Goal: Task Accomplishment & Management: Manage account settings

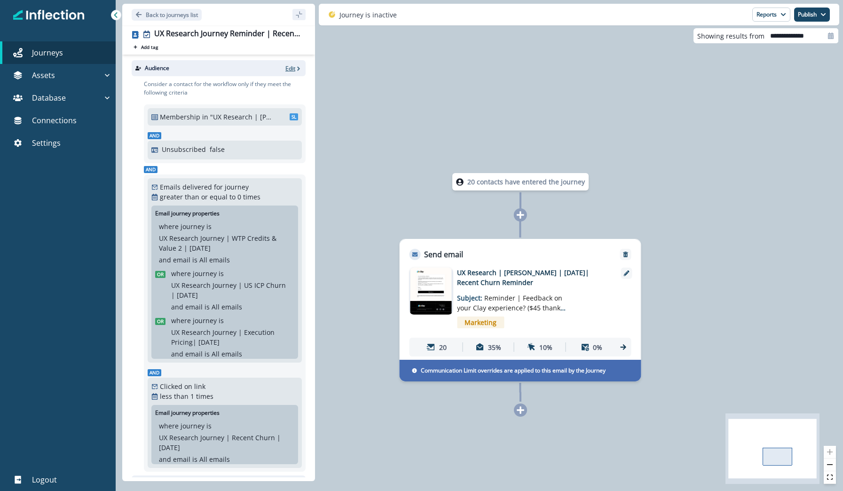
click at [292, 70] on p "Edit" at bounding box center [290, 68] width 10 height 8
type input "**********"
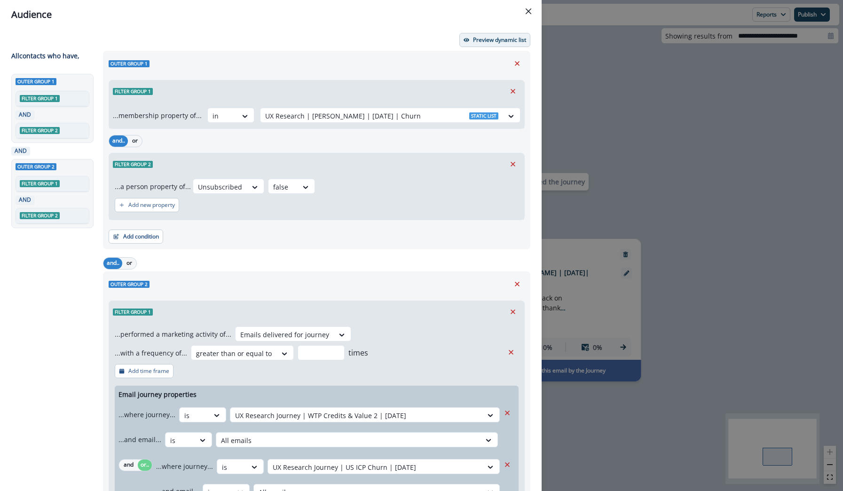
click at [488, 42] on p "Preview dynamic list" at bounding box center [499, 40] width 53 height 7
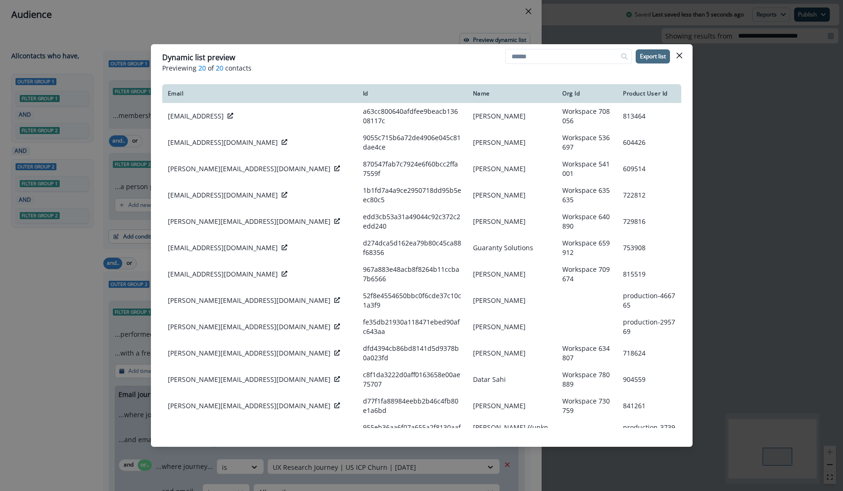
click at [649, 60] on button "Export list" at bounding box center [653, 56] width 34 height 14
click at [31, 294] on div "Dynamic list preview Previewing 20 of 20 contacts Export list Email Id Name Org…" at bounding box center [421, 245] width 843 height 491
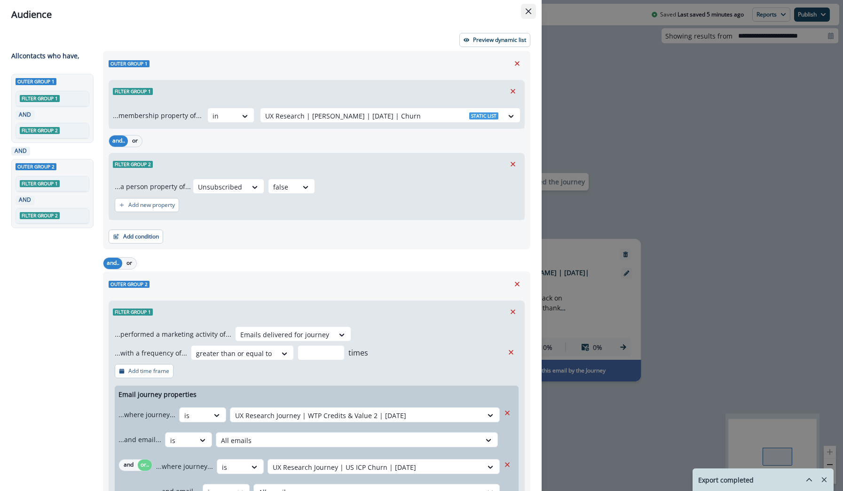
click at [533, 11] on button "Close" at bounding box center [528, 11] width 15 height 15
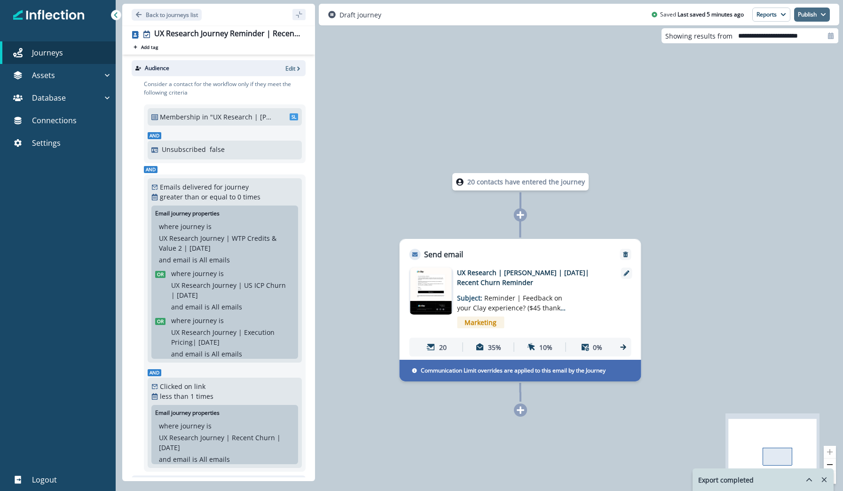
click at [812, 16] on button "Publish" at bounding box center [812, 15] width 36 height 14
click at [165, 16] on p "Back to journeys list" at bounding box center [172, 15] width 52 height 8
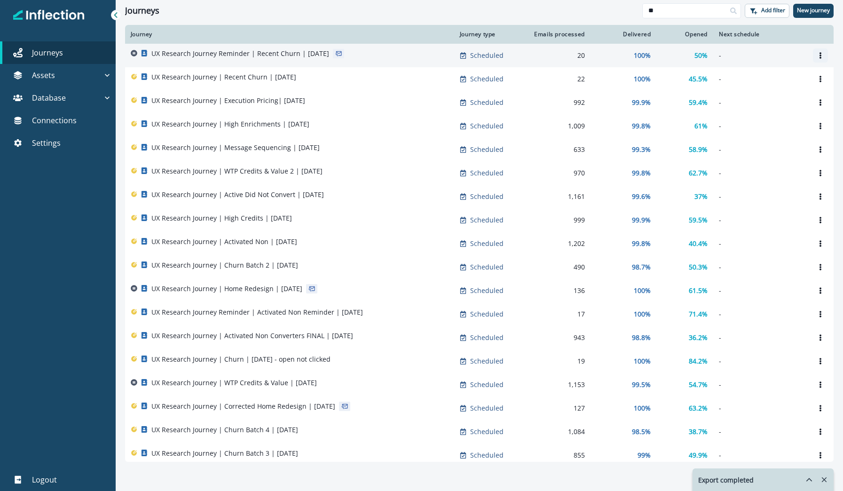
click at [820, 57] on icon "Options" at bounding box center [820, 55] width 2 height 7
click at [767, 82] on button "Clone" at bounding box center [775, 78] width 104 height 15
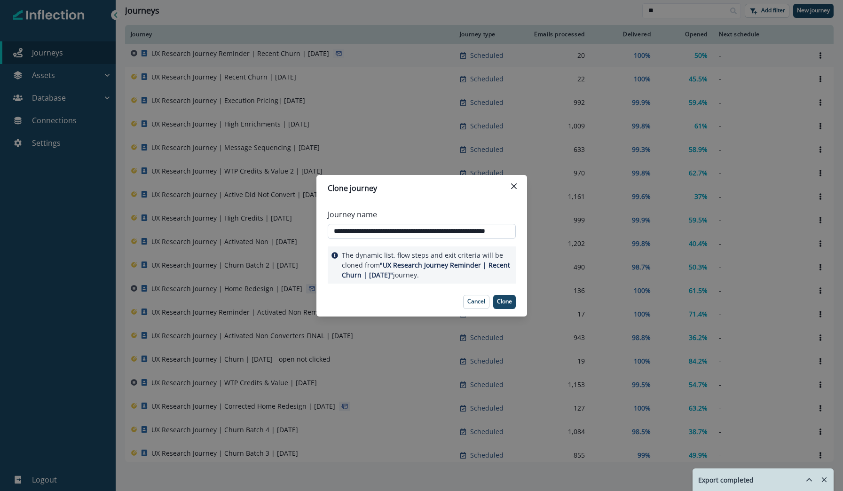
click at [406, 231] on input "**********" at bounding box center [422, 231] width 188 height 15
click at [444, 235] on input "**********" at bounding box center [422, 231] width 188 height 15
click at [494, 233] on input "**********" at bounding box center [422, 231] width 188 height 15
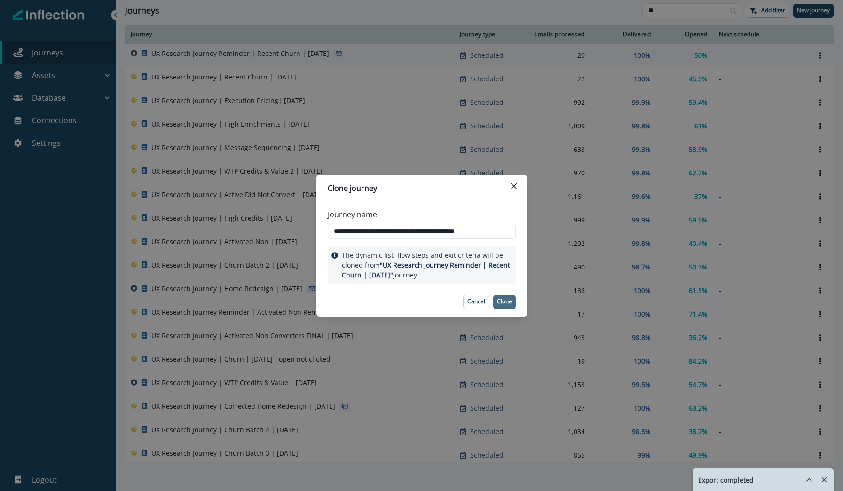
type input "**********"
click at [503, 305] on button "Clone" at bounding box center [504, 302] width 23 height 14
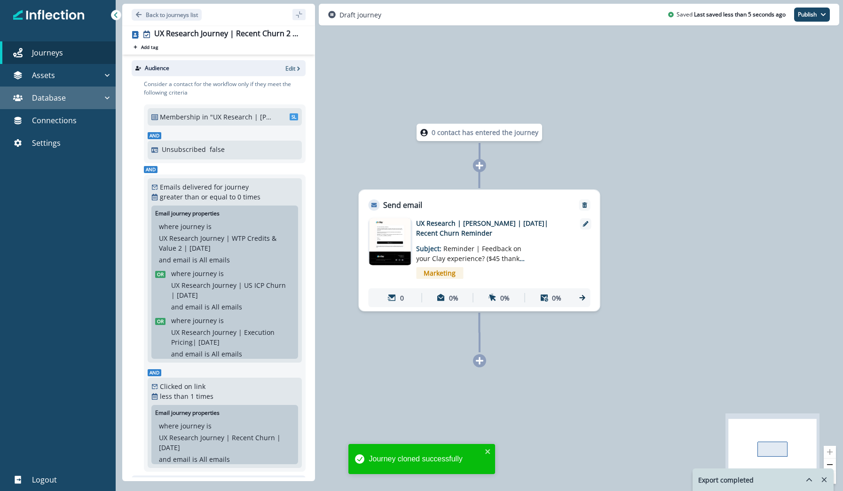
click at [74, 94] on div "Database" at bounding box center [53, 97] width 99 height 11
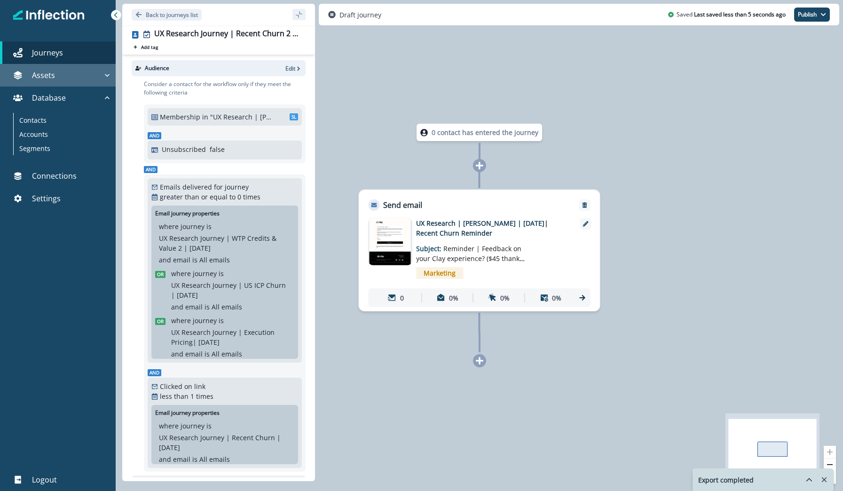
click at [59, 78] on div "Assets" at bounding box center [53, 75] width 99 height 11
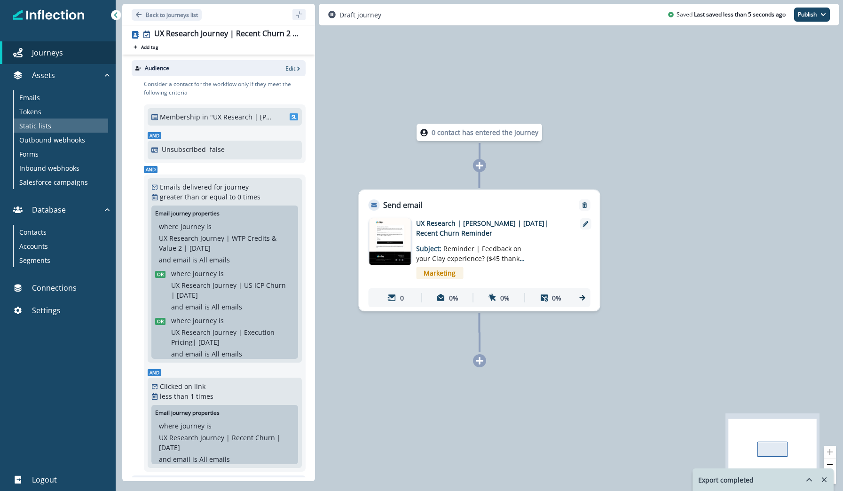
click at [50, 123] on div "Static lists" at bounding box center [61, 125] width 94 height 14
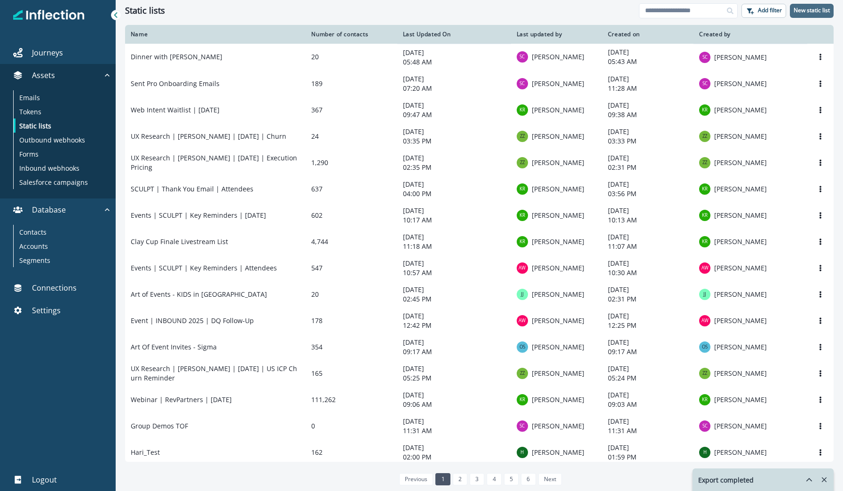
click at [802, 14] on button "New static list" at bounding box center [812, 11] width 44 height 14
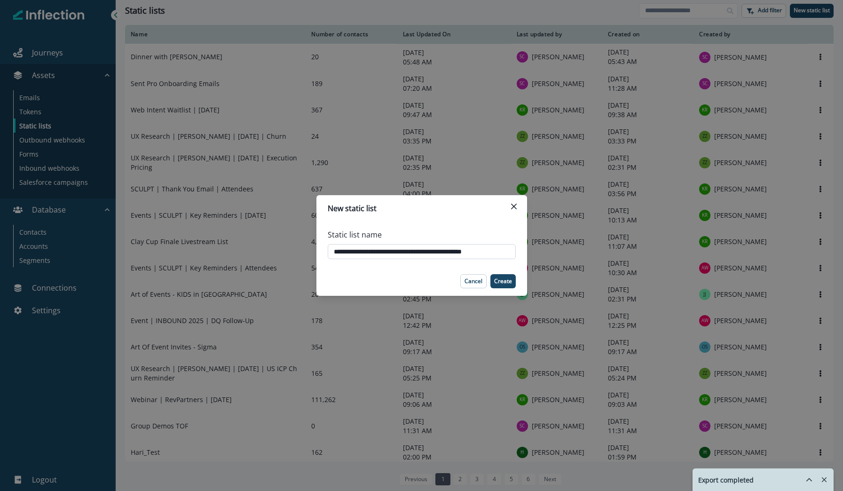
click at [388, 252] on input "**********" at bounding box center [422, 251] width 188 height 15
click at [438, 253] on input "**********" at bounding box center [422, 251] width 188 height 15
type input "**********"
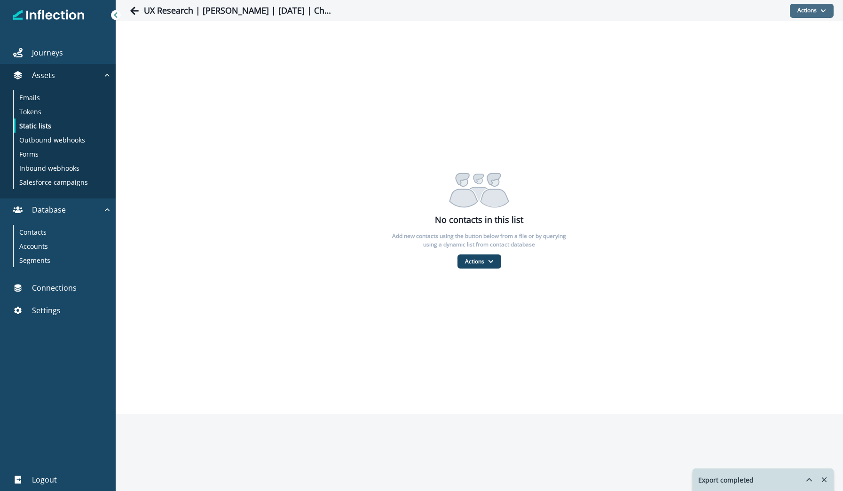
click at [822, 8] on icon "button" at bounding box center [823, 11] width 6 height 6
click at [460, 262] on button "Actions" at bounding box center [479, 261] width 44 height 14
click at [483, 304] on button "From a CSV file" at bounding box center [500, 302] width 84 height 16
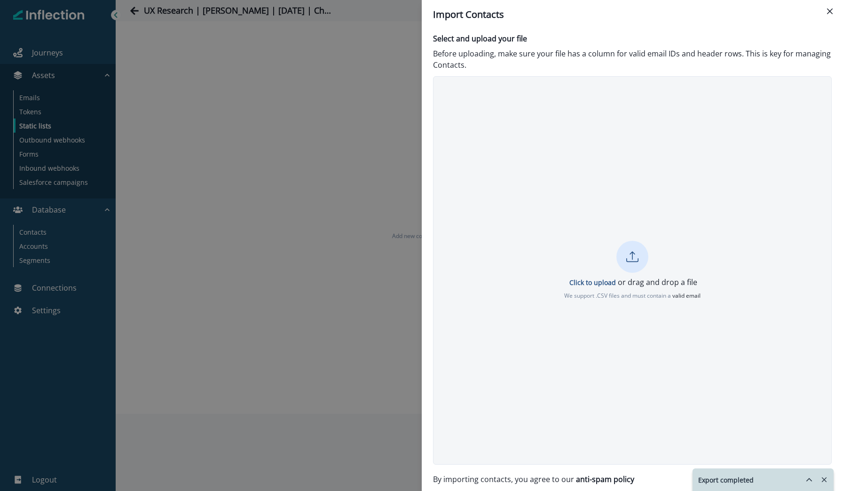
click at [635, 262] on icon at bounding box center [632, 260] width 12 height 4
click at [687, 347] on div "“sql_14_2025-09-30T1449.csv” is uploaded and ready for import Re-upload" at bounding box center [632, 270] width 399 height 388
click at [825, 481] on icon "Remove-exports" at bounding box center [824, 479] width 5 height 5
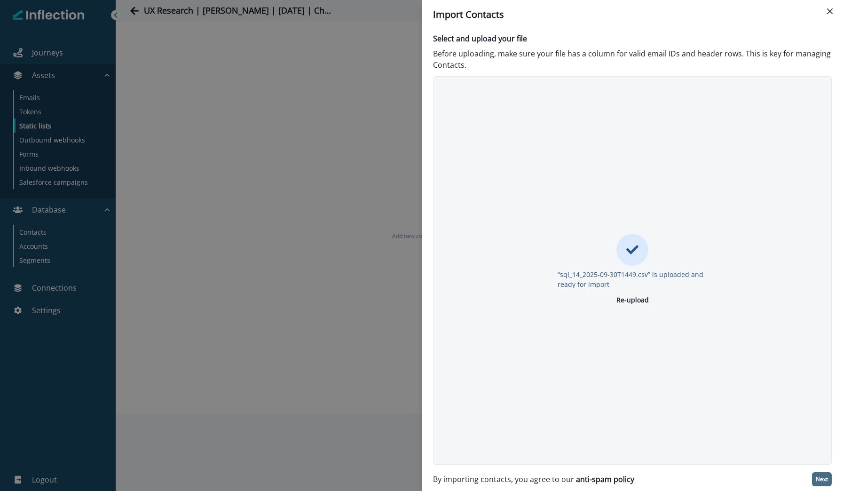
click at [822, 478] on p "Next" at bounding box center [822, 479] width 12 height 7
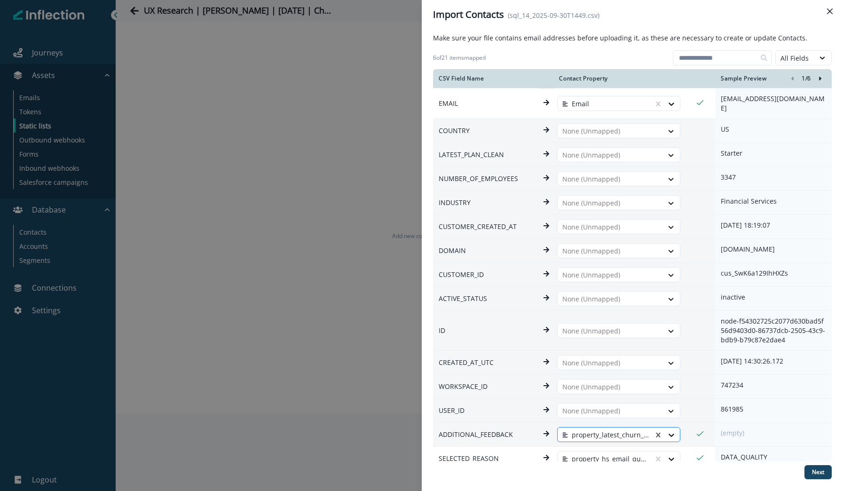
click at [660, 427] on div at bounding box center [666, 434] width 26 height 15
click at [660, 451] on div at bounding box center [666, 458] width 26 height 15
click at [826, 472] on button "Next" at bounding box center [817, 472] width 27 height 14
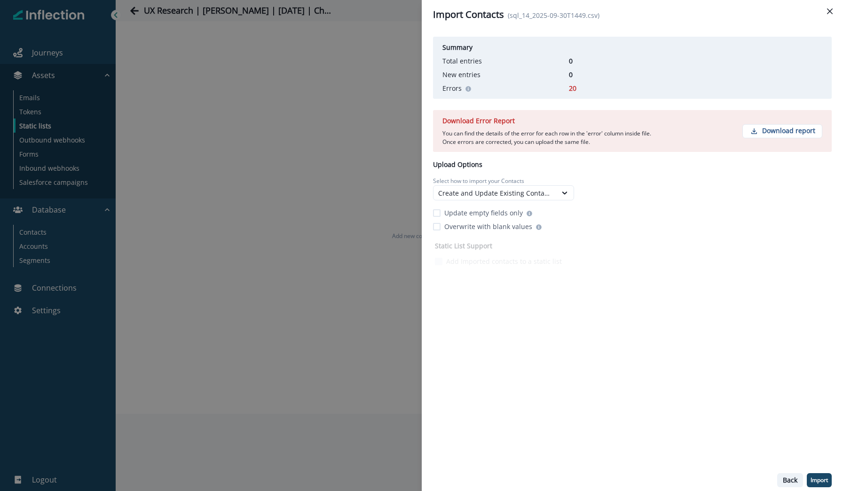
click at [787, 478] on p "Back" at bounding box center [790, 480] width 15 height 8
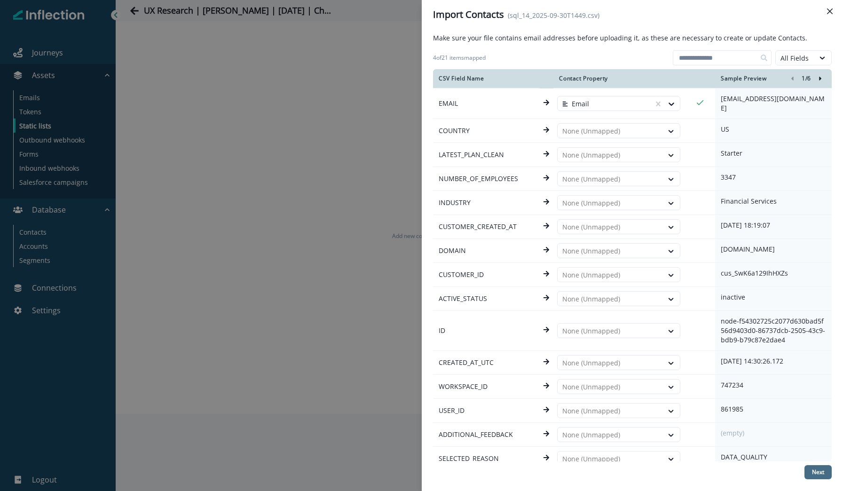
click at [815, 466] on button "Next" at bounding box center [817, 472] width 27 height 14
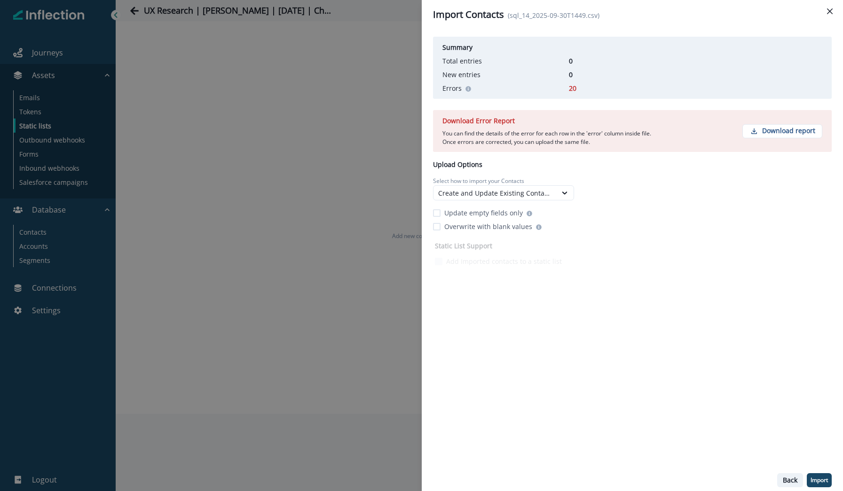
click at [786, 477] on p "Back" at bounding box center [790, 480] width 15 height 8
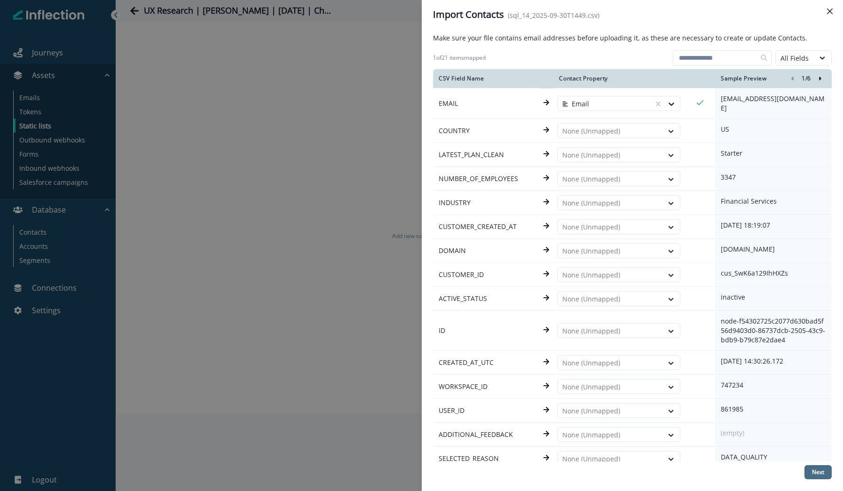
click at [823, 472] on p "Next" at bounding box center [818, 472] width 12 height 7
click at [820, 77] on icon "Right-forward-icon" at bounding box center [820, 78] width 7 height 7
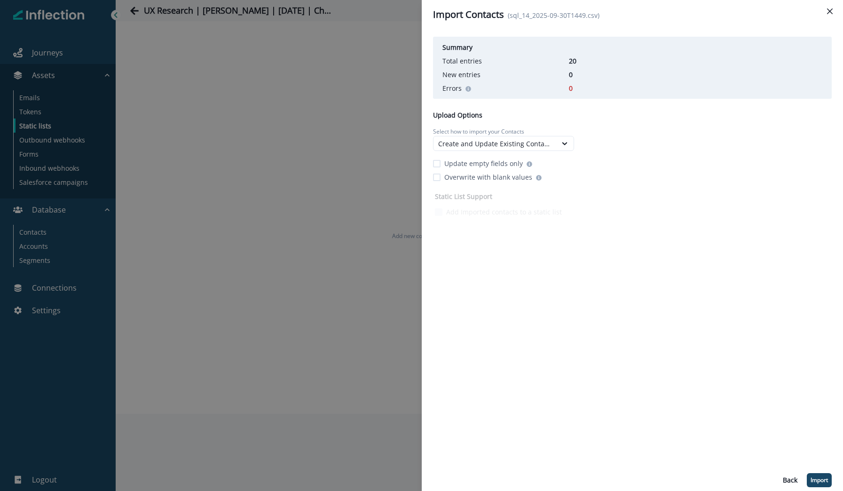
click at [495, 160] on p "Update empty fields only" at bounding box center [483, 163] width 79 height 10
click at [824, 482] on p "Import" at bounding box center [818, 480] width 17 height 7
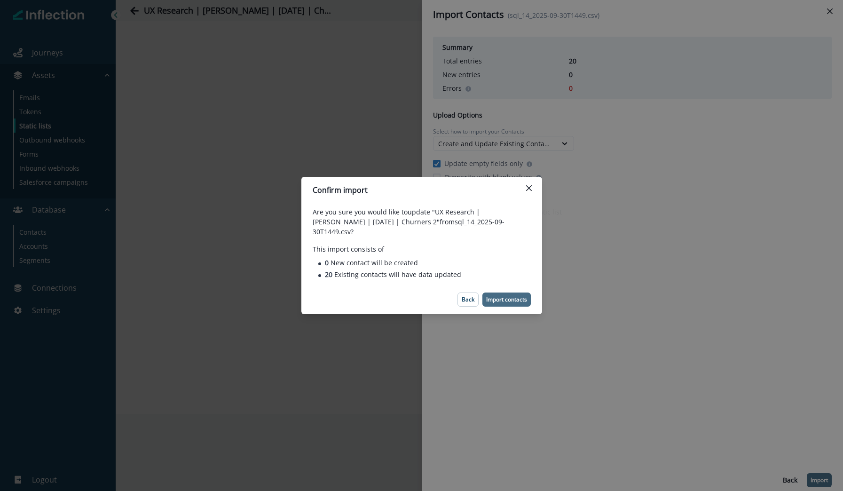
click at [504, 297] on p "Import contacts" at bounding box center [506, 299] width 41 height 7
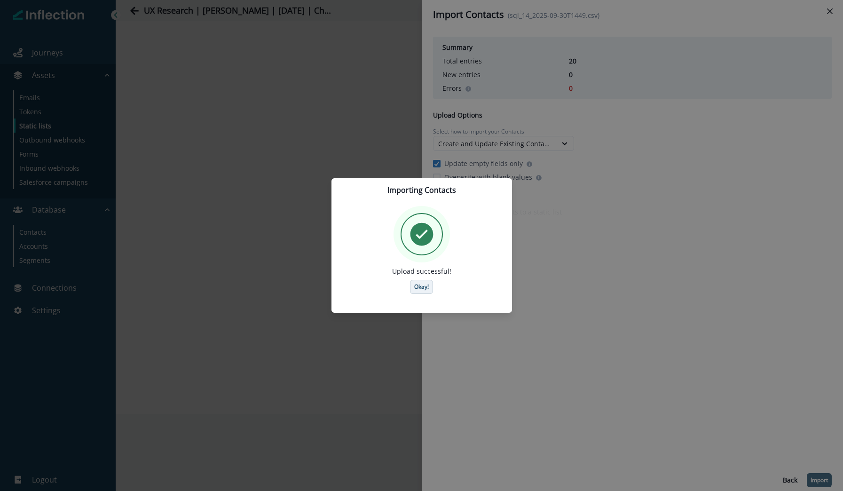
click at [432, 283] on button "Okay!" at bounding box center [421, 287] width 23 height 14
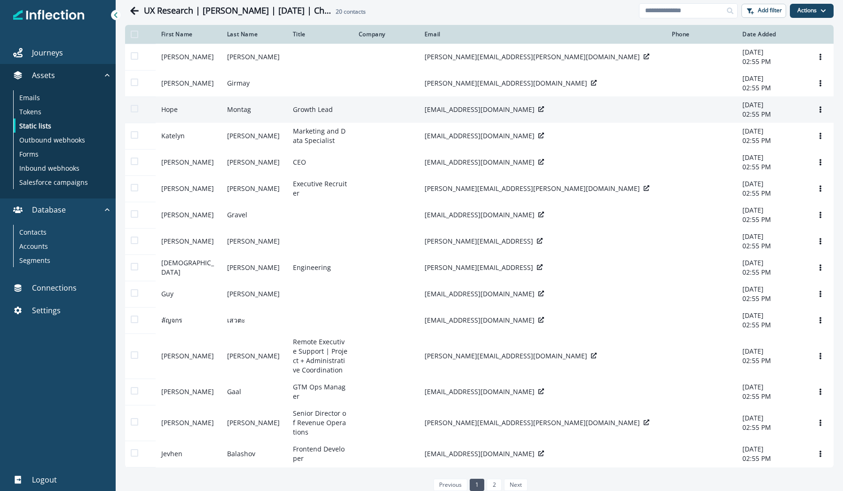
click at [439, 114] on p "[EMAIL_ADDRESS][DOMAIN_NAME]" at bounding box center [479, 109] width 110 height 9
copy div "[EMAIL_ADDRESS][DOMAIN_NAME]"
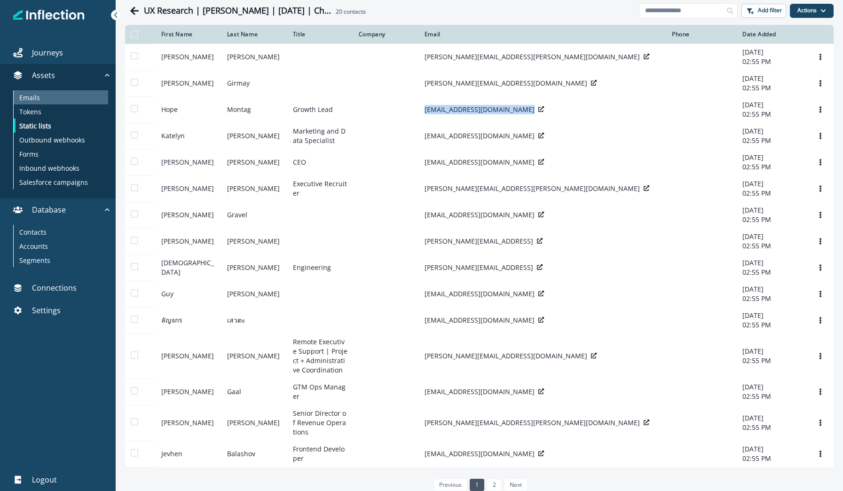
click at [26, 98] on p "Emails" at bounding box center [29, 98] width 21 height 10
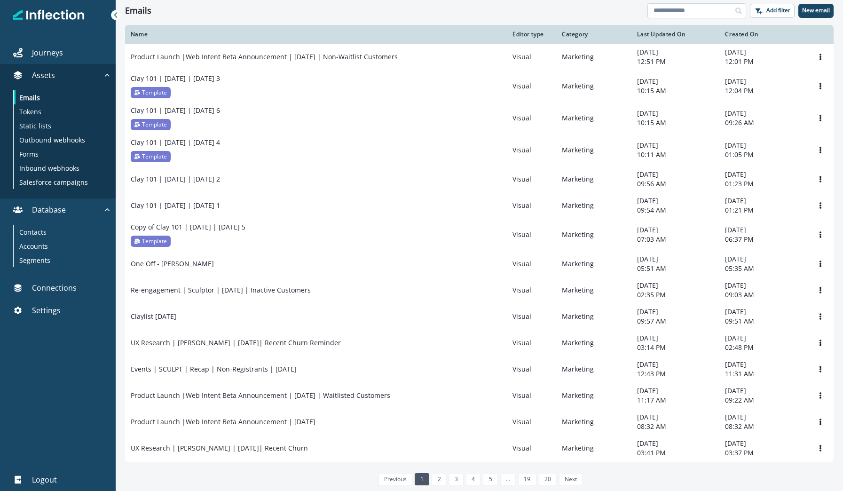
click at [698, 14] on input at bounding box center [696, 10] width 99 height 15
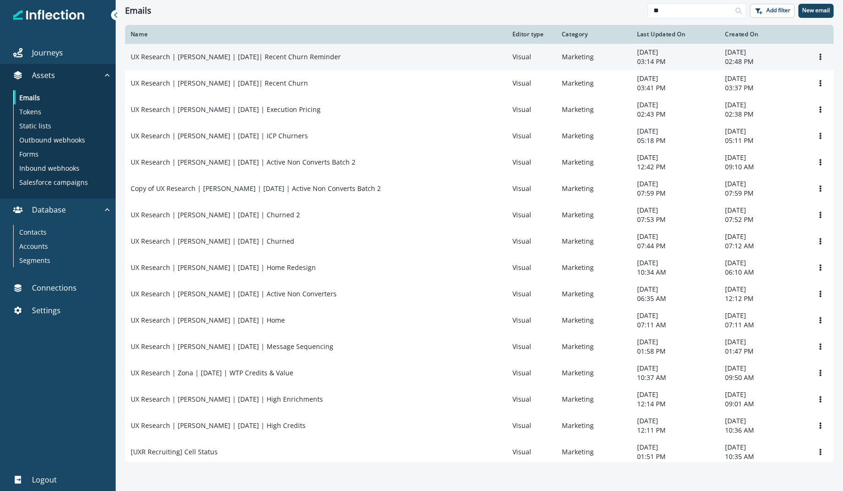
type input "**"
click at [335, 59] on div "UX Research | [PERSON_NAME] | [DATE]| Recent Churn Reminder" at bounding box center [316, 56] width 370 height 9
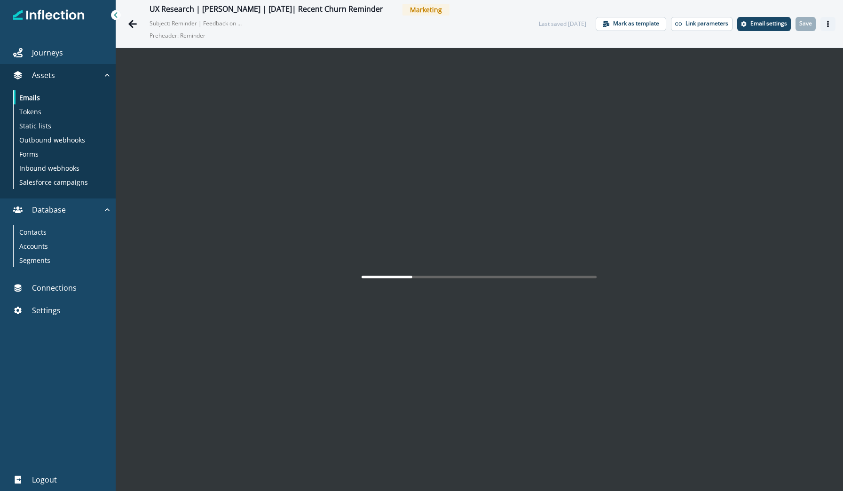
click at [824, 25] on button "Actions" at bounding box center [827, 24] width 15 height 14
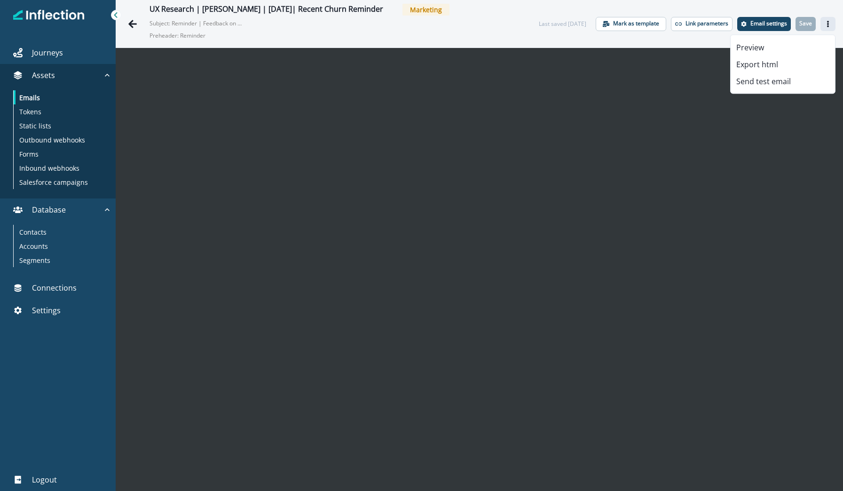
click at [772, 4] on div "UX Research | [PERSON_NAME] | [DATE]| Recent Churn Reminder Marketing Subject: …" at bounding box center [479, 23] width 727 height 47
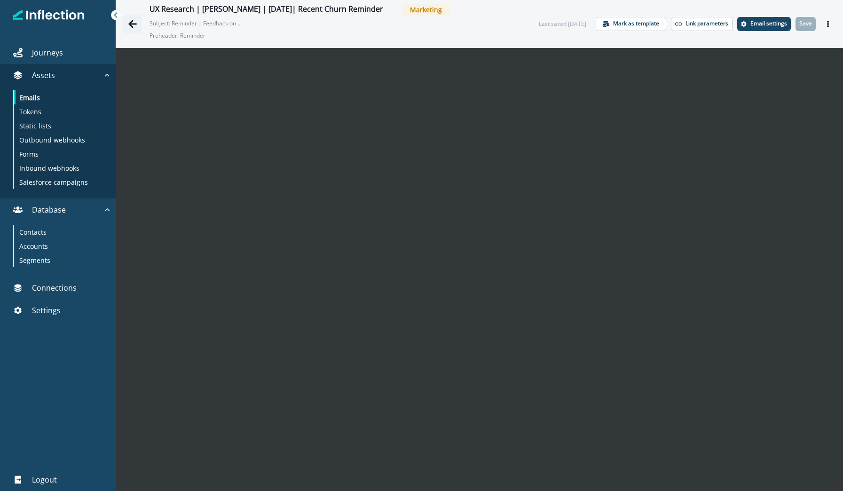
click at [134, 28] on icon "Go back" at bounding box center [132, 23] width 9 height 9
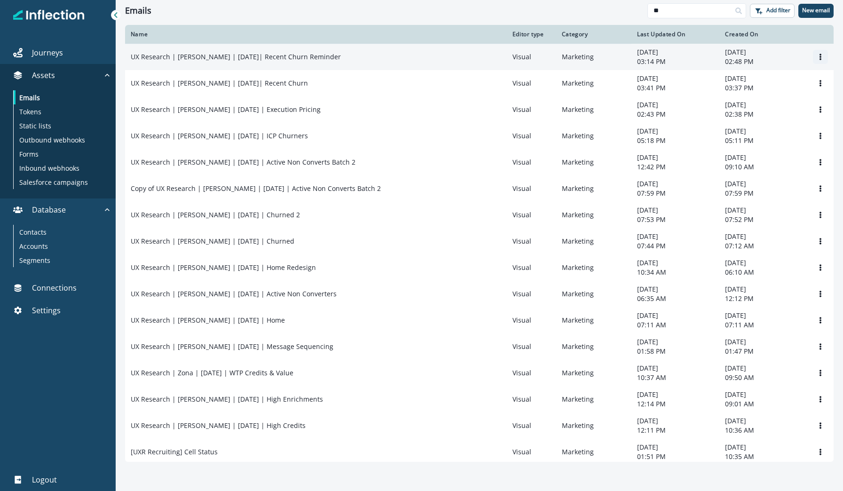
click at [816, 58] on button "Options" at bounding box center [820, 57] width 15 height 14
click at [779, 82] on button "Clone" at bounding box center [775, 79] width 104 height 15
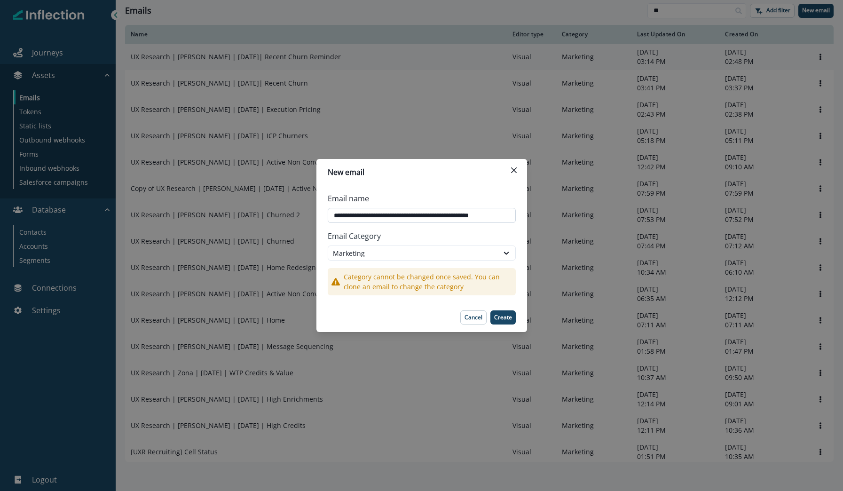
click at [440, 214] on input "**********" at bounding box center [422, 215] width 188 height 15
click at [437, 214] on input "**********" at bounding box center [422, 215] width 188 height 15
click at [490, 214] on input "**********" at bounding box center [422, 215] width 188 height 15
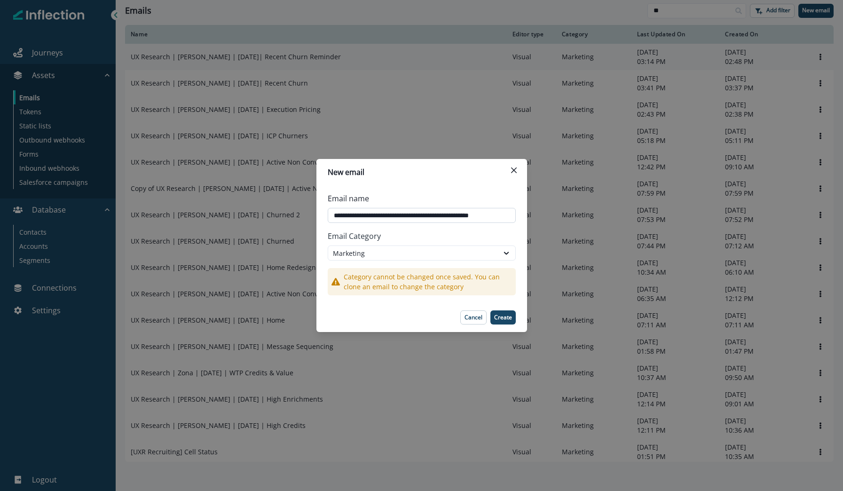
click at [490, 214] on input "**********" at bounding box center [422, 215] width 188 height 15
type input "**********"
click at [503, 316] on p "Create" at bounding box center [503, 317] width 18 height 7
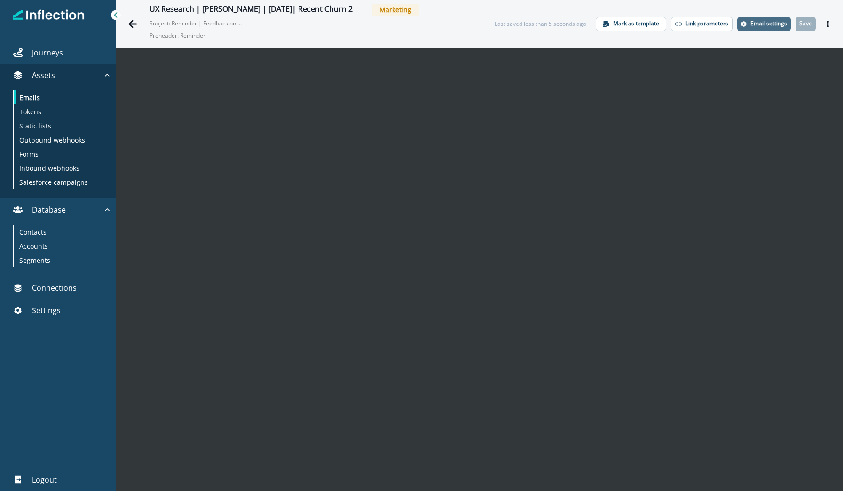
click at [760, 24] on p "Email settings" at bounding box center [768, 23] width 37 height 7
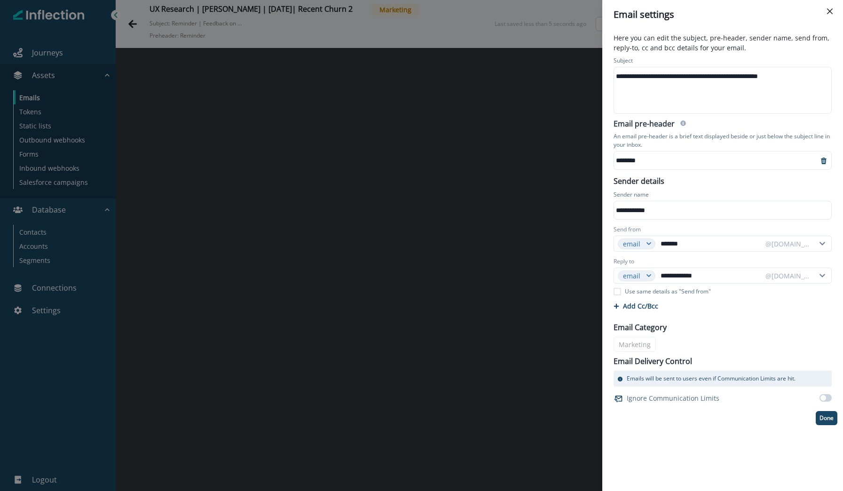
click at [638, 159] on div "********" at bounding box center [716, 160] width 204 height 14
click at [658, 73] on div "**********" at bounding box center [722, 76] width 216 height 14
click at [725, 78] on div "**********" at bounding box center [722, 76] width 216 height 14
click at [820, 420] on p "Done" at bounding box center [826, 418] width 14 height 7
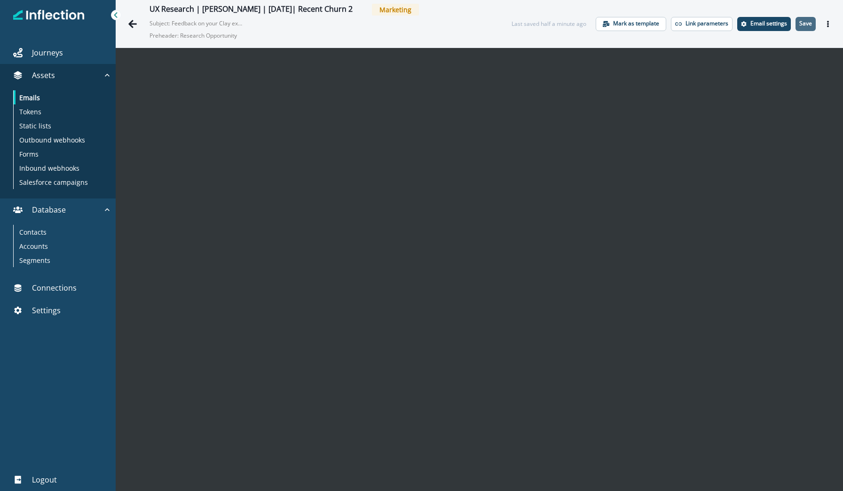
click at [807, 24] on p "Save" at bounding box center [805, 23] width 13 height 7
click at [61, 60] on link "Journeys" at bounding box center [58, 52] width 116 height 23
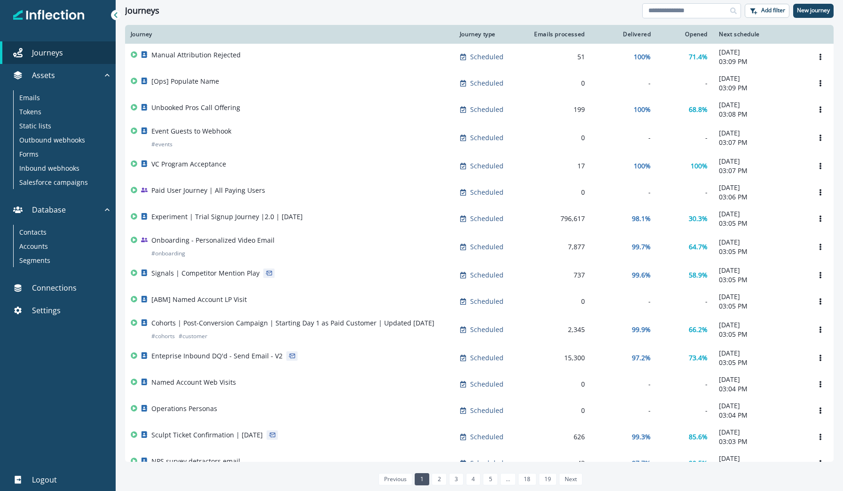
click at [694, 11] on input at bounding box center [691, 10] width 99 height 15
type input "**"
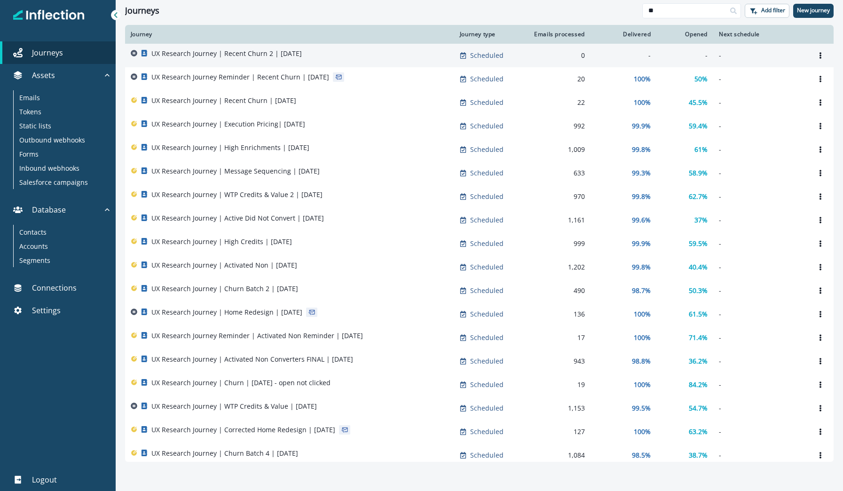
click at [390, 51] on div "UX Research Journey | Recent Churn 2 | [DATE]" at bounding box center [290, 55] width 318 height 13
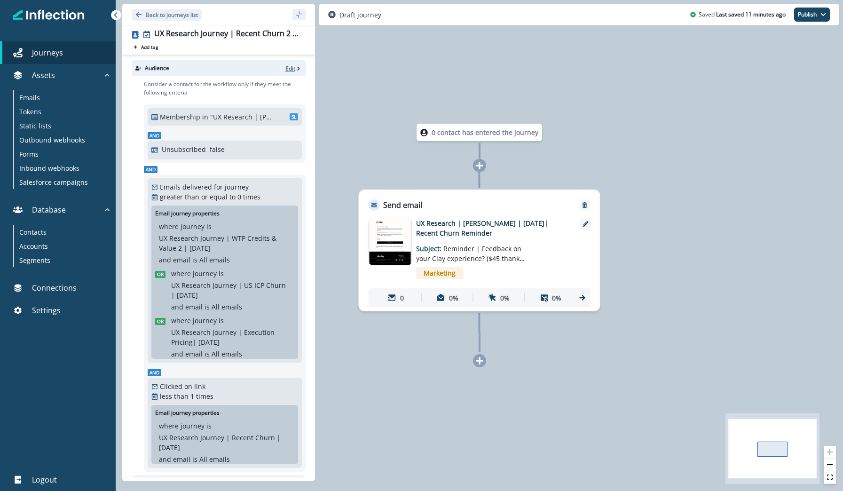
click at [292, 69] on p "Edit" at bounding box center [290, 68] width 10 height 8
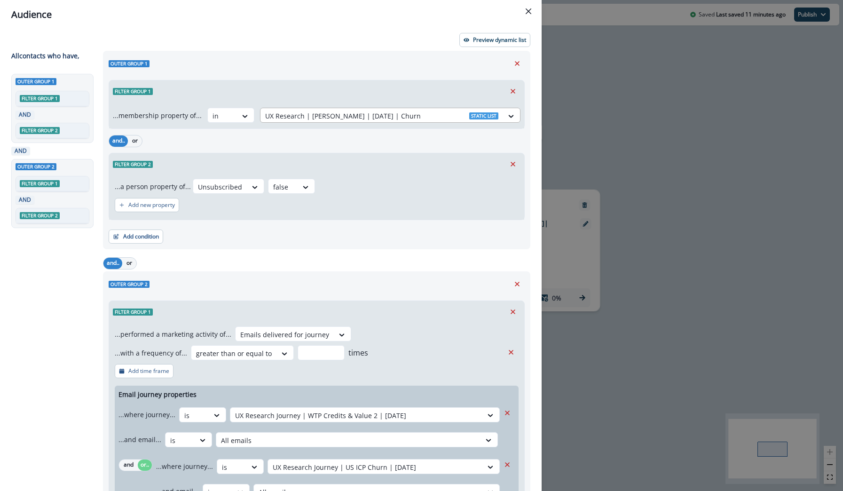
click at [308, 116] on div at bounding box center [381, 116] width 233 height 12
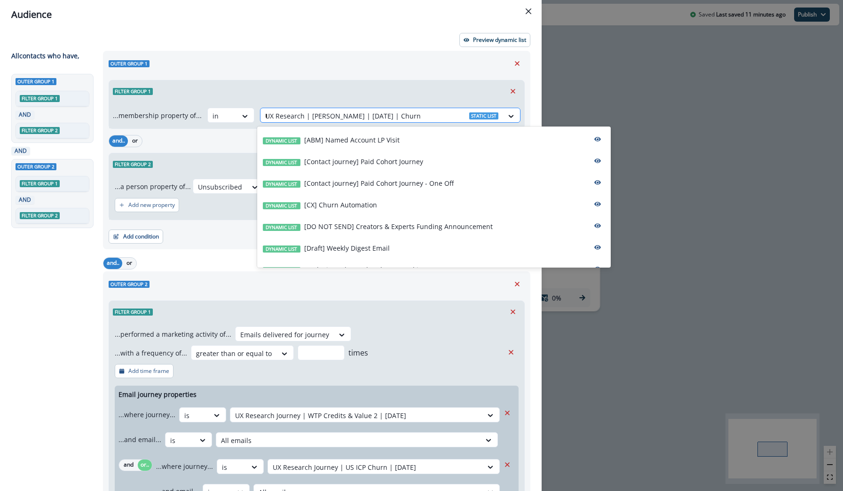
type input "**"
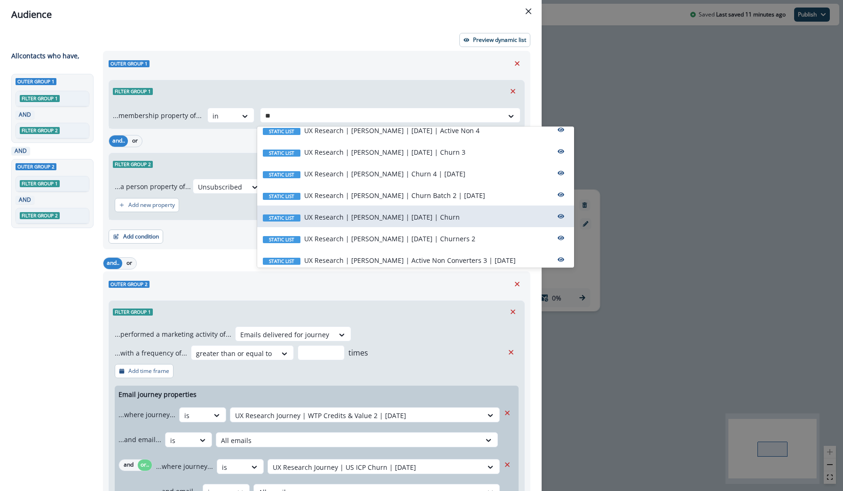
scroll to position [204, 0]
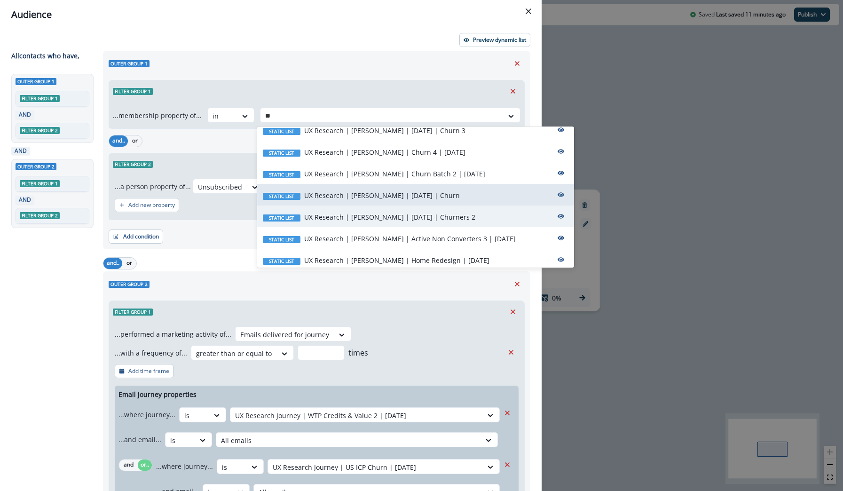
click at [374, 220] on p "UX Research | [PERSON_NAME] | [DATE] | Churners 2" at bounding box center [389, 217] width 171 height 10
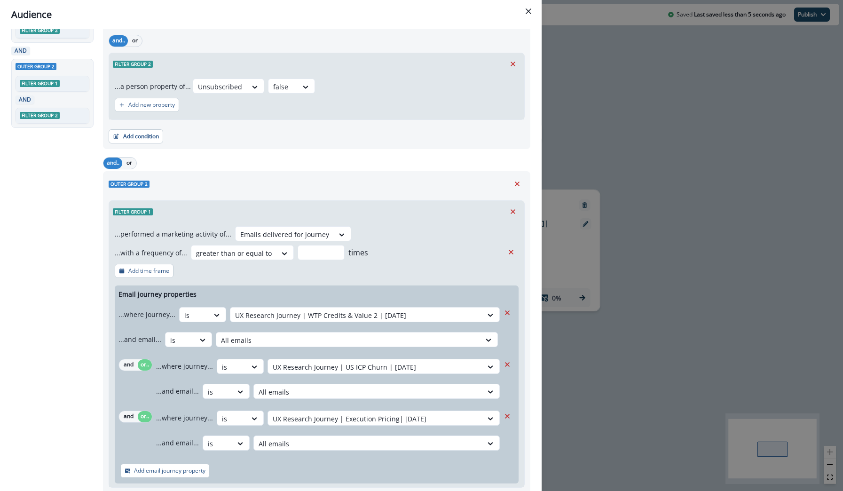
scroll to position [367, 0]
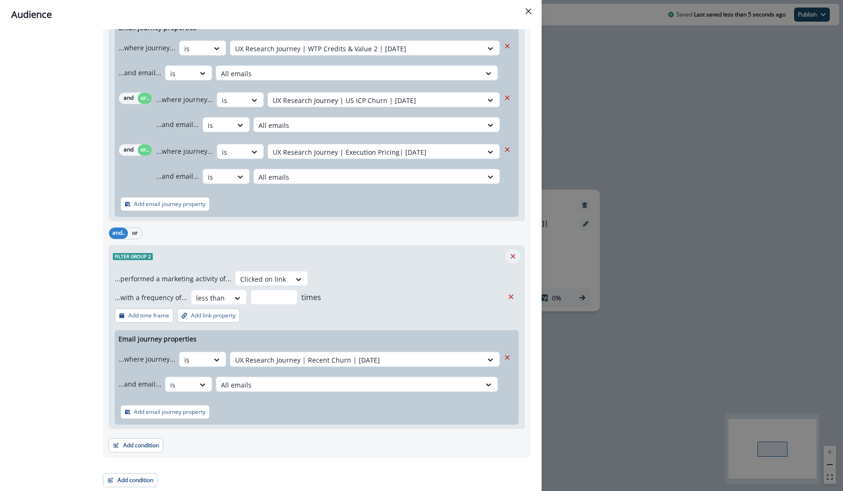
click at [515, 256] on icon "Remove" at bounding box center [513, 256] width 8 height 8
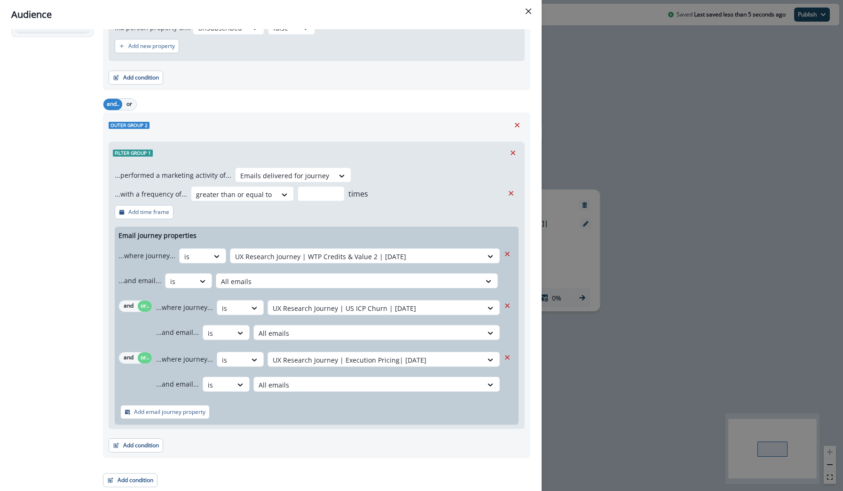
scroll to position [159, 0]
click at [159, 414] on p "Add email journey property" at bounding box center [169, 412] width 71 height 7
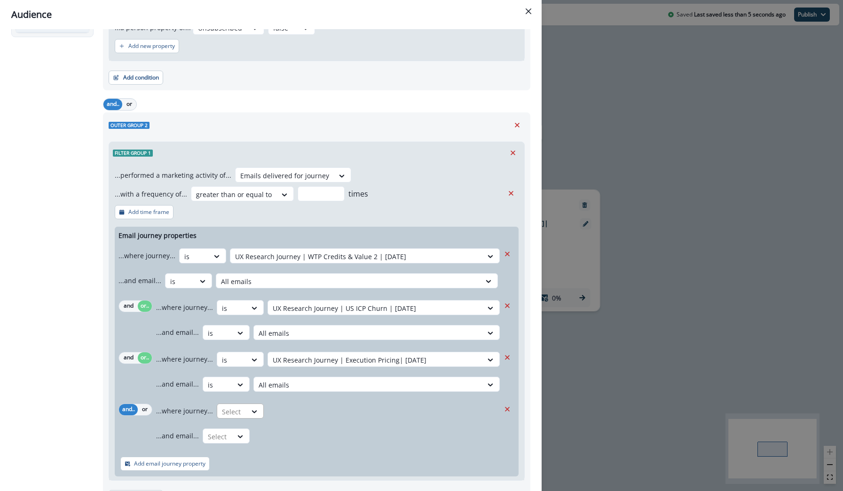
click at [228, 411] on div at bounding box center [232, 412] width 20 height 12
click at [236, 435] on div "is" at bounding box center [258, 432] width 88 height 17
click at [292, 413] on div at bounding box center [375, 412] width 205 height 12
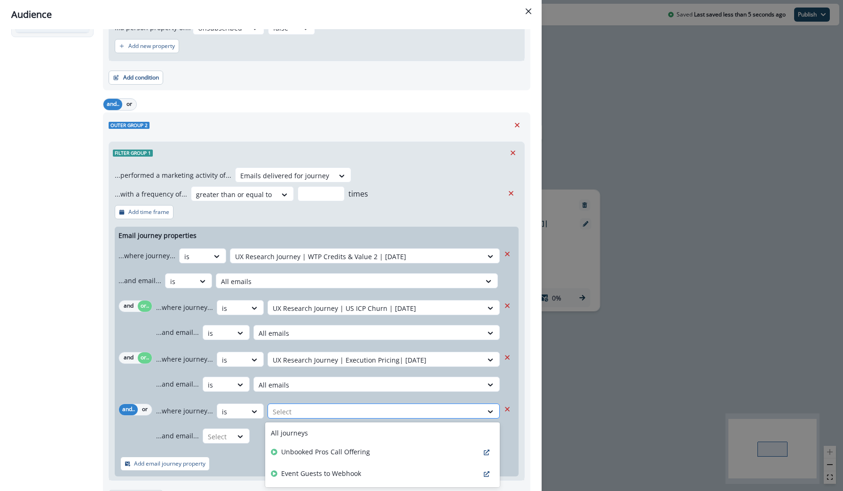
type input "*"
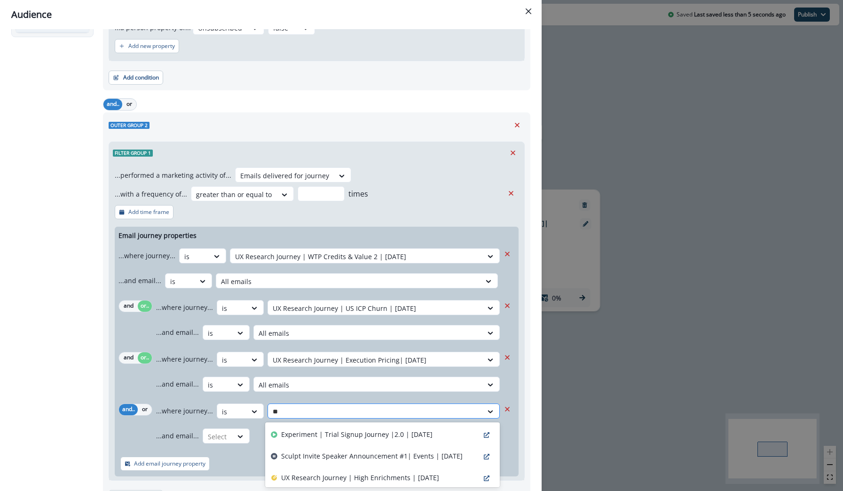
type input "*"
type input "****"
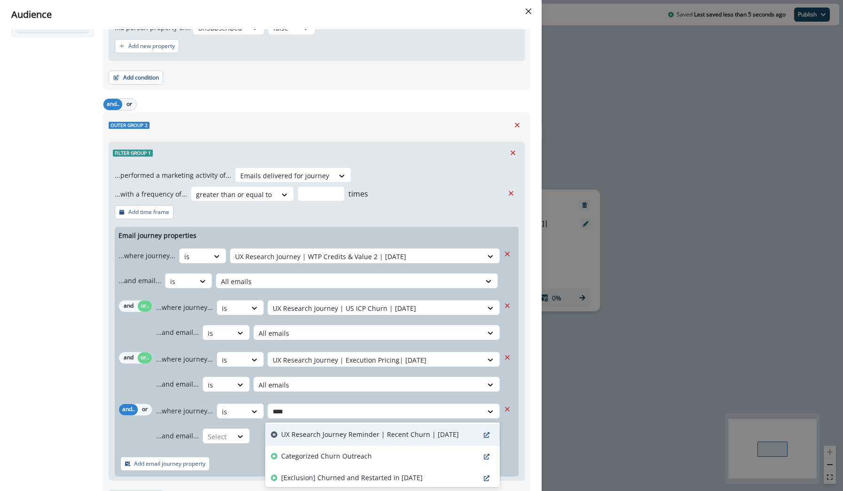
click at [342, 435] on p "UX Research Journey Reminder | Recent Churn | [DATE]" at bounding box center [370, 434] width 178 height 10
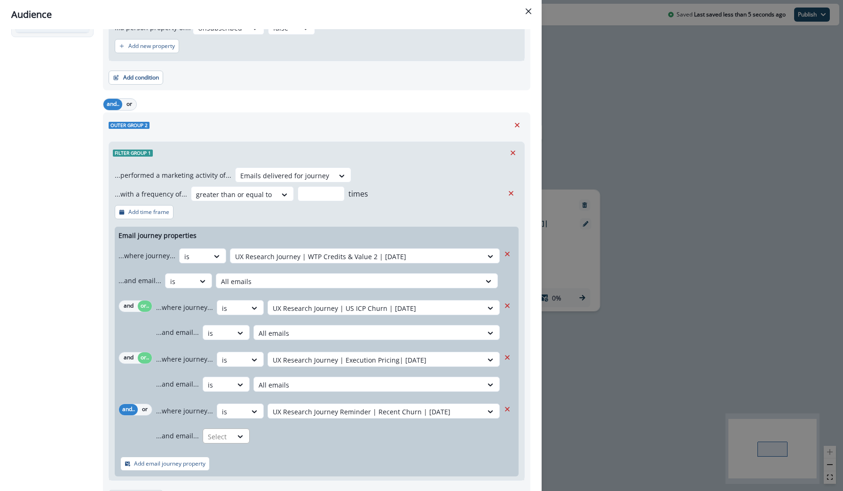
click at [229, 430] on div "Select" at bounding box center [217, 437] width 29 height 16
click at [232, 381] on div "is" at bounding box center [244, 378] width 88 height 17
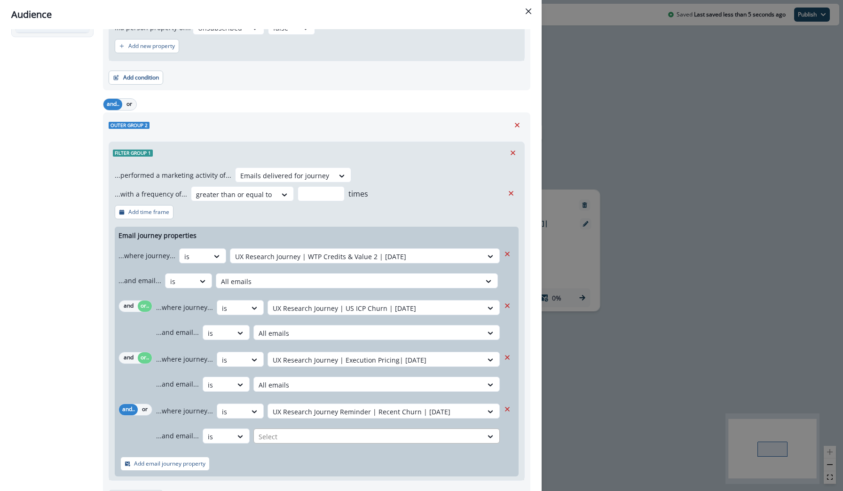
click at [281, 434] on div at bounding box center [368, 437] width 219 height 12
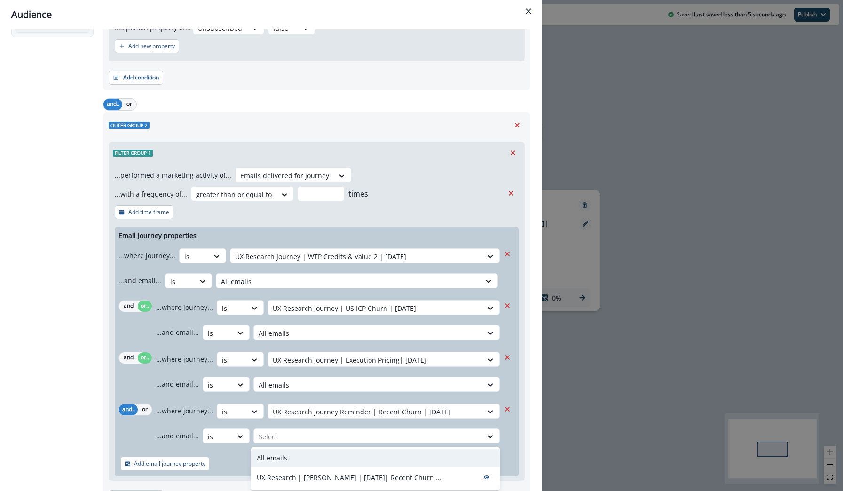
click at [289, 458] on div "All emails" at bounding box center [375, 457] width 249 height 17
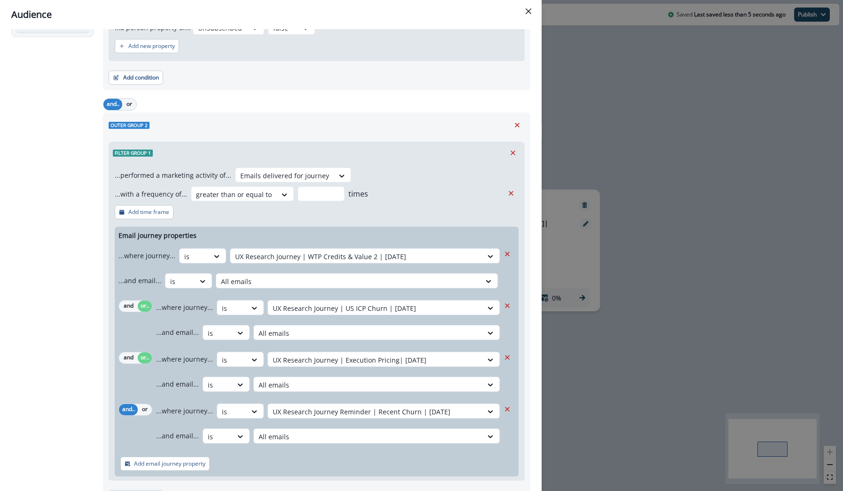
click at [289, 458] on div "Add email journey property" at bounding box center [317, 463] width 404 height 25
click at [149, 407] on button "or" at bounding box center [145, 409] width 14 height 11
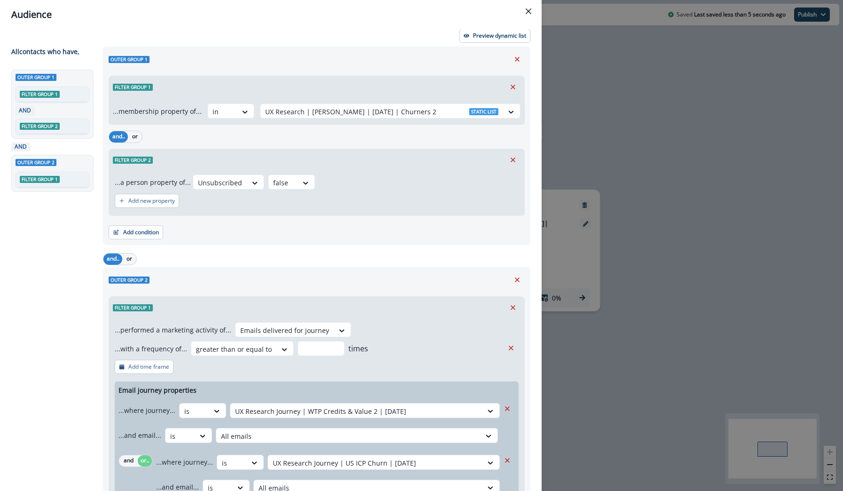
scroll to position [0, 0]
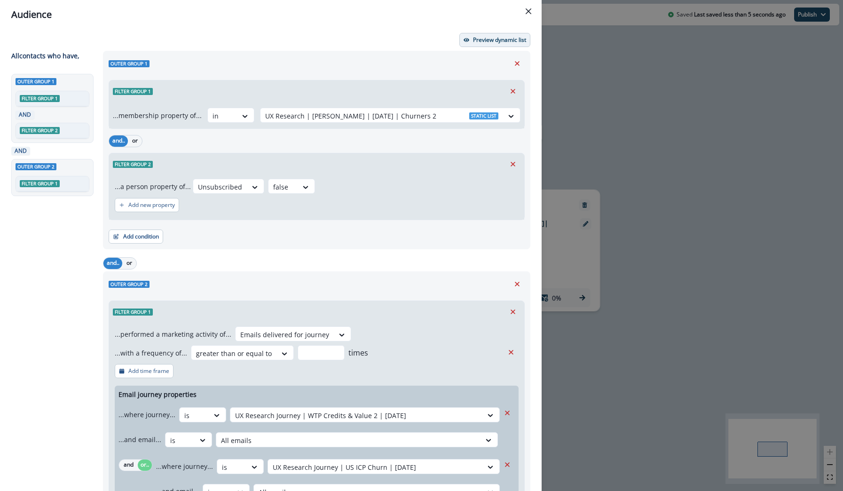
click at [497, 40] on p "Preview dynamic list" at bounding box center [499, 40] width 53 height 7
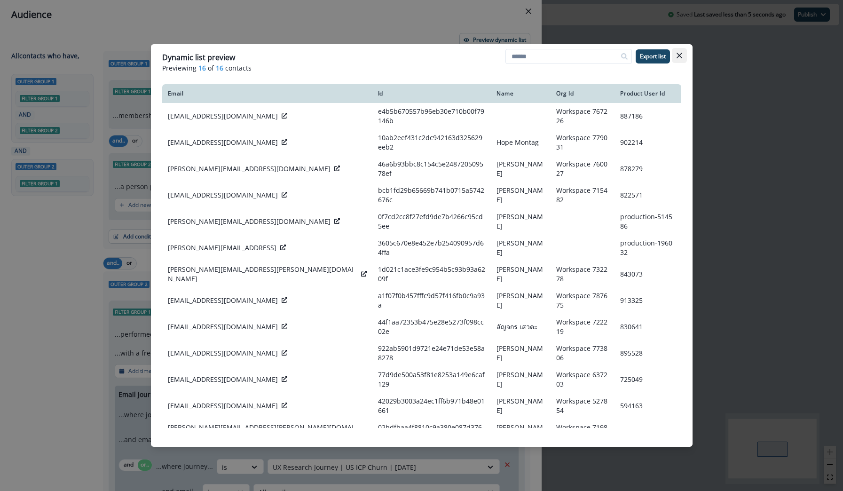
click at [677, 53] on icon "Close" at bounding box center [679, 56] width 6 height 6
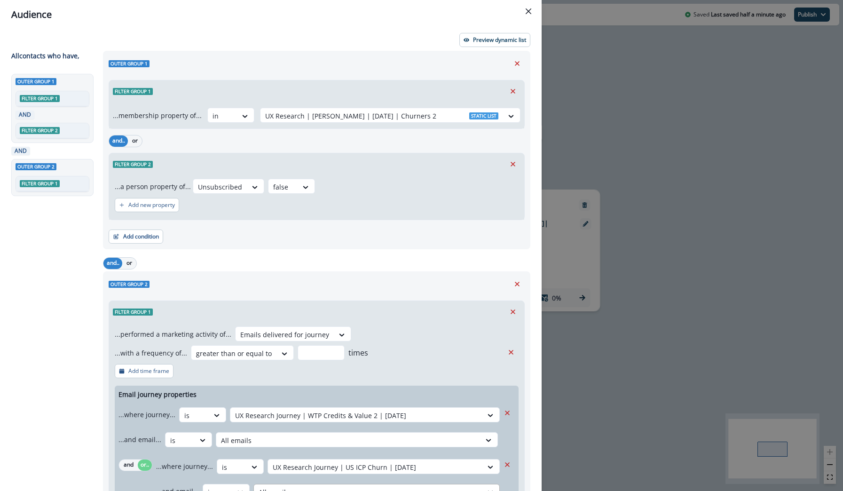
scroll to position [211, 0]
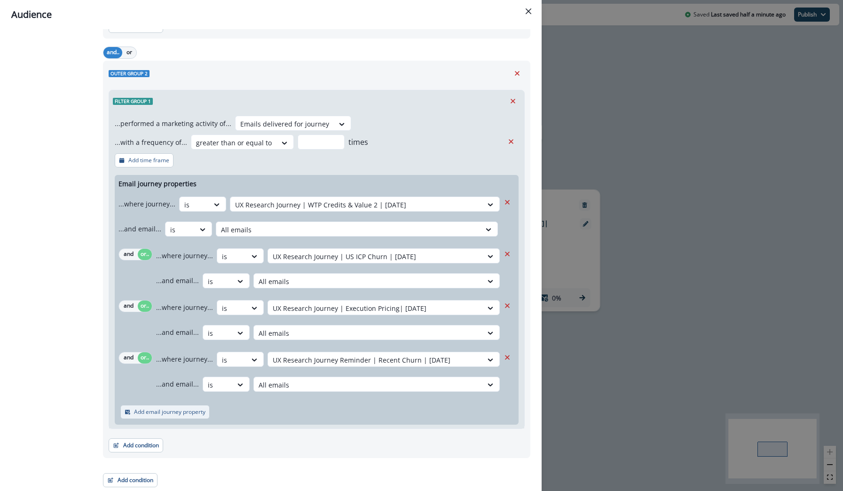
click at [152, 415] on p "Add email journey property" at bounding box center [169, 412] width 71 height 7
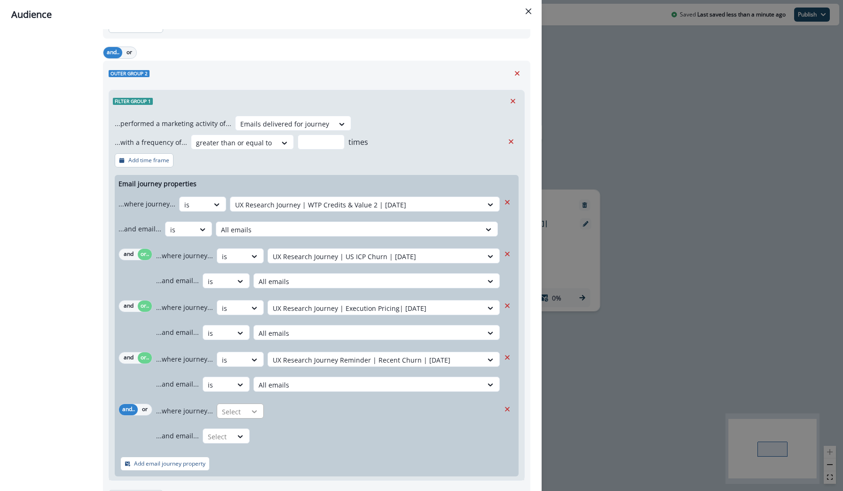
click at [246, 415] on div at bounding box center [254, 411] width 16 height 9
click at [246, 431] on div "is" at bounding box center [258, 432] width 88 height 17
click at [303, 411] on div at bounding box center [375, 412] width 205 height 12
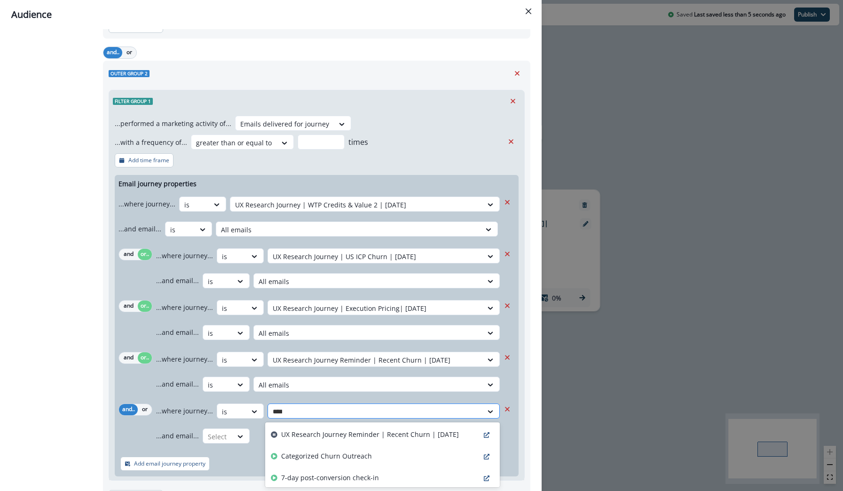
type input "*****"
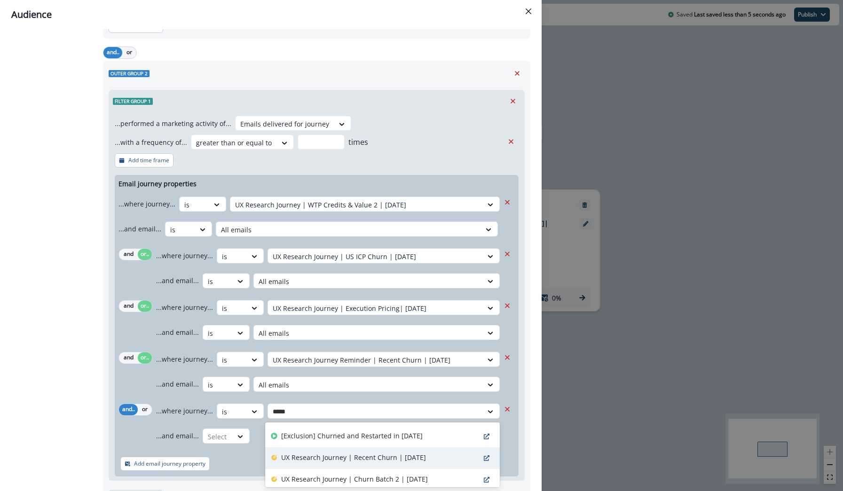
click at [364, 453] on p "UX Research Journey | Recent Churn | [DATE]" at bounding box center [353, 457] width 145 height 10
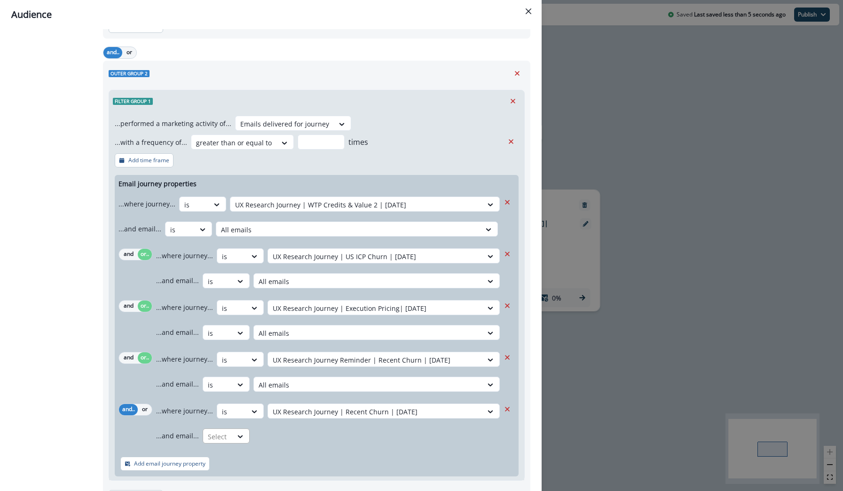
click at [236, 429] on div at bounding box center [240, 437] width 17 height 16
click at [227, 374] on div "is" at bounding box center [244, 378] width 88 height 17
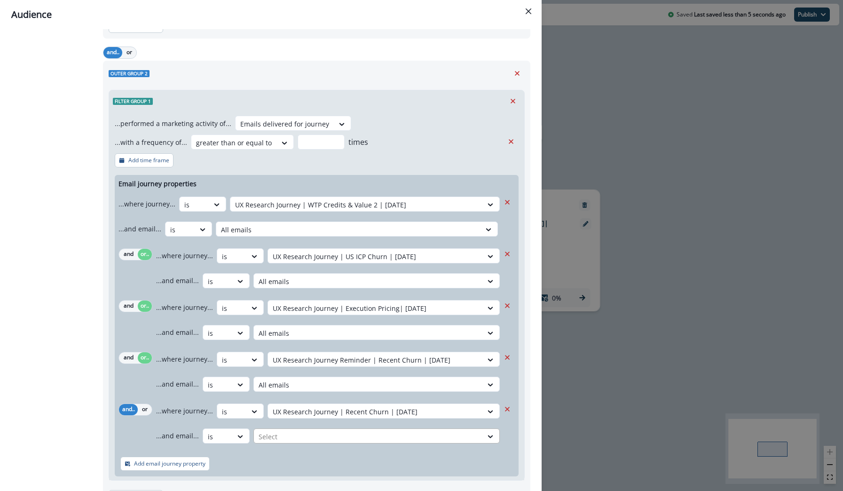
click at [284, 441] on div at bounding box center [368, 437] width 219 height 12
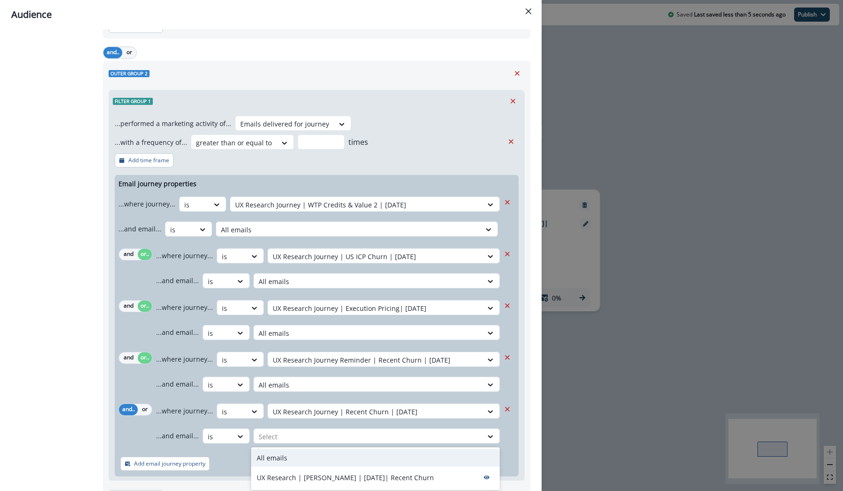
click at [288, 449] on div "All emails" at bounding box center [375, 457] width 249 height 17
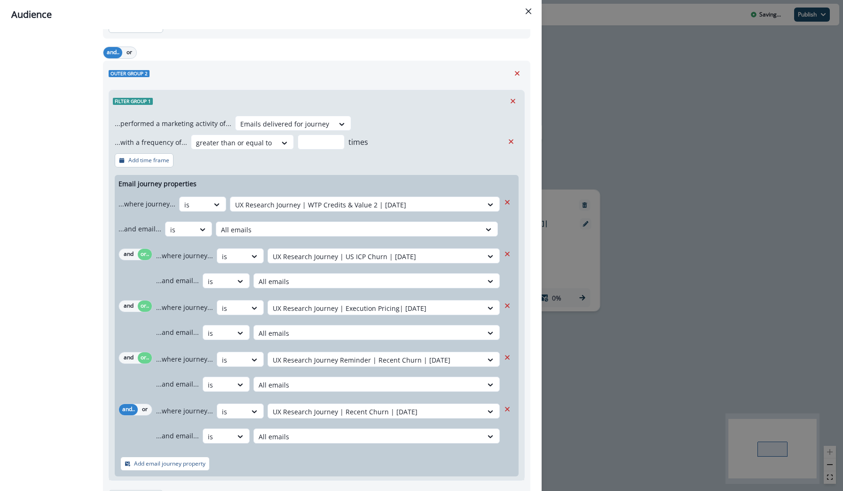
scroll to position [0, 0]
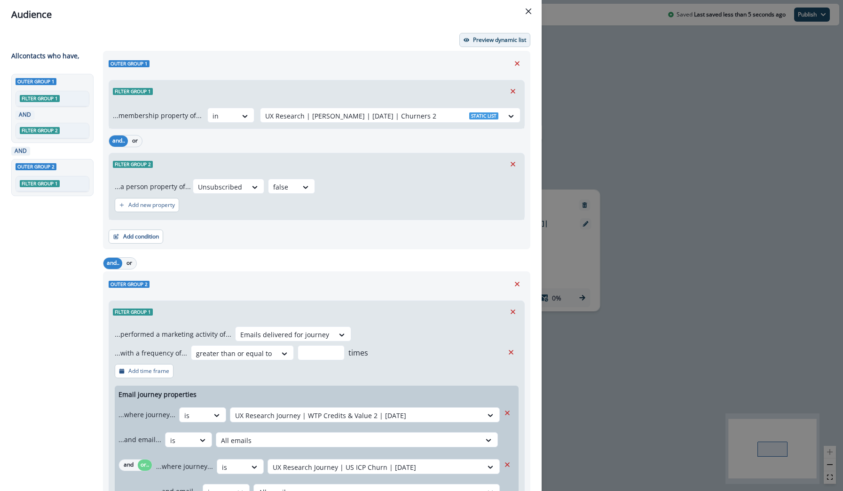
click at [487, 42] on p "Preview dynamic list" at bounding box center [499, 40] width 53 height 7
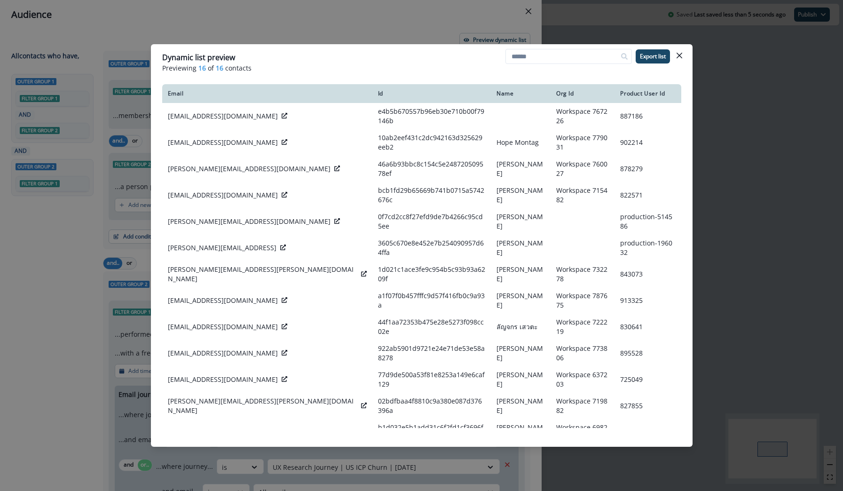
click at [372, 33] on div "Dynamic list preview Previewing 16 of 16 contacts Export list Email Id Name Org…" at bounding box center [421, 245] width 843 height 491
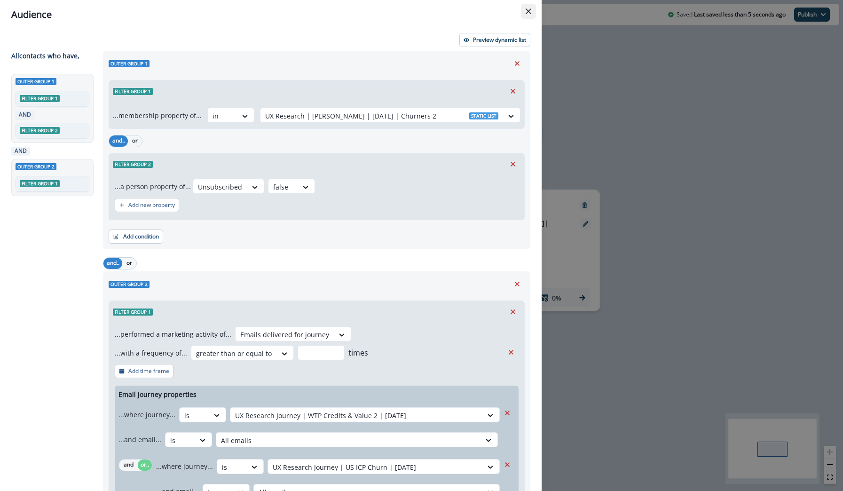
click at [533, 11] on button "Close" at bounding box center [528, 11] width 15 height 15
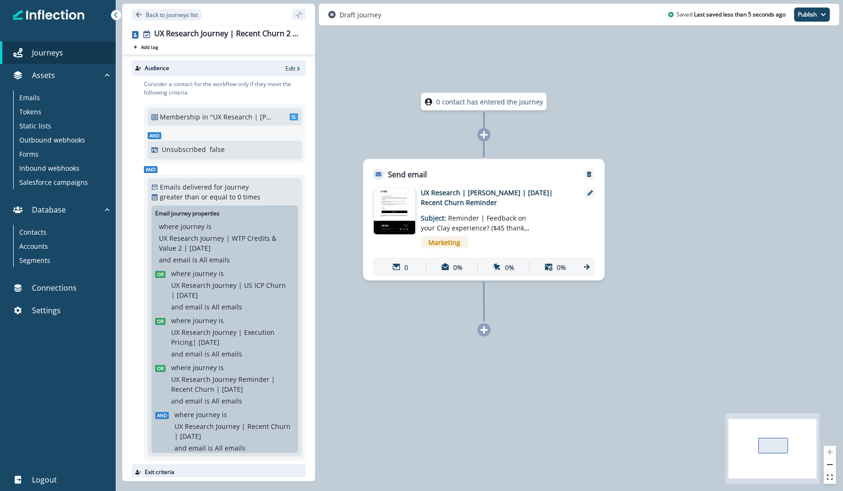
click at [473, 191] on p "UX Research | [PERSON_NAME] | [DATE]| Recent Churn Reminder" at bounding box center [496, 198] width 150 height 20
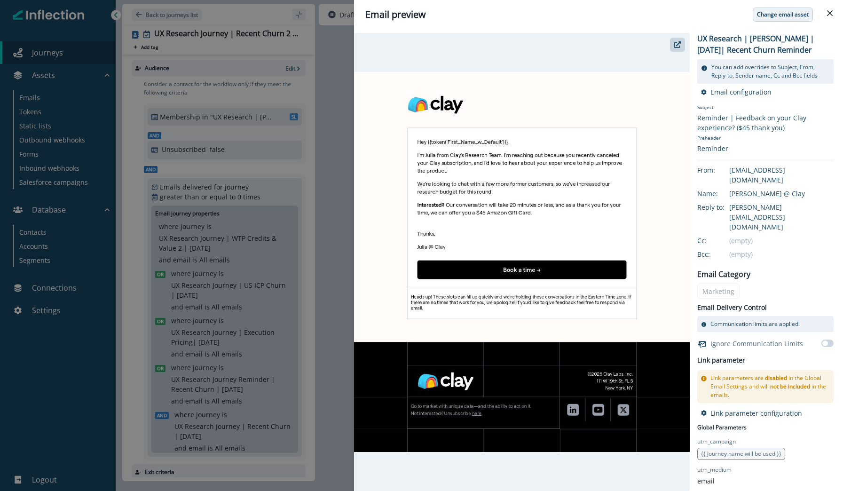
click at [771, 17] on p "Change email asset" at bounding box center [783, 14] width 52 height 7
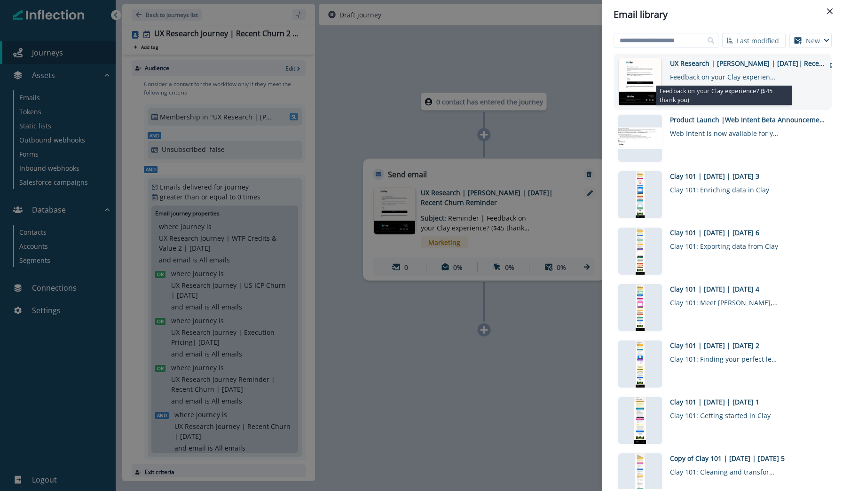
click at [749, 76] on div "Feedback on your Clay experience? ($45 thank you)" at bounding box center [724, 75] width 108 height 14
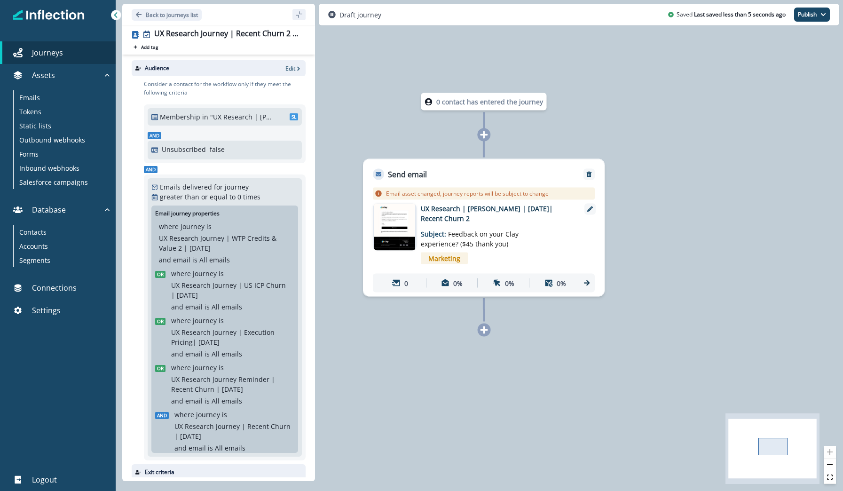
click at [404, 228] on img at bounding box center [394, 227] width 41 height 47
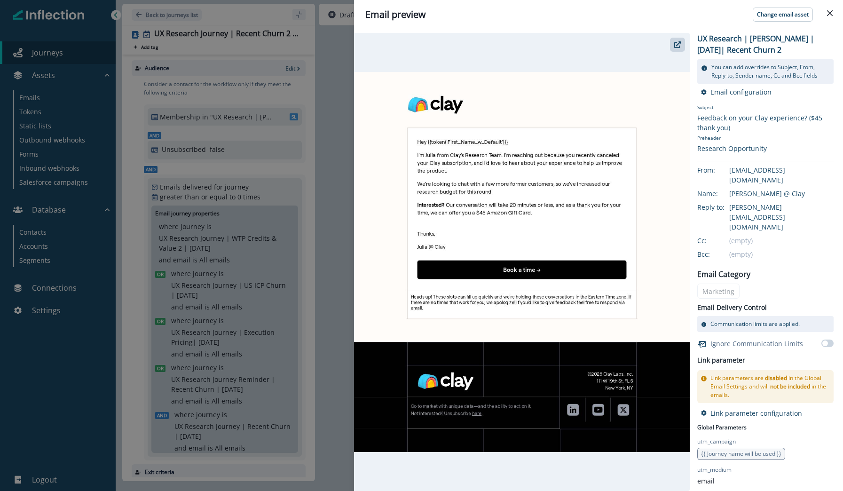
click at [591, 236] on img at bounding box center [522, 262] width 336 height 380
click at [680, 42] on icon "button" at bounding box center [677, 44] width 7 height 7
